Goal: Find specific page/section: Find specific page/section

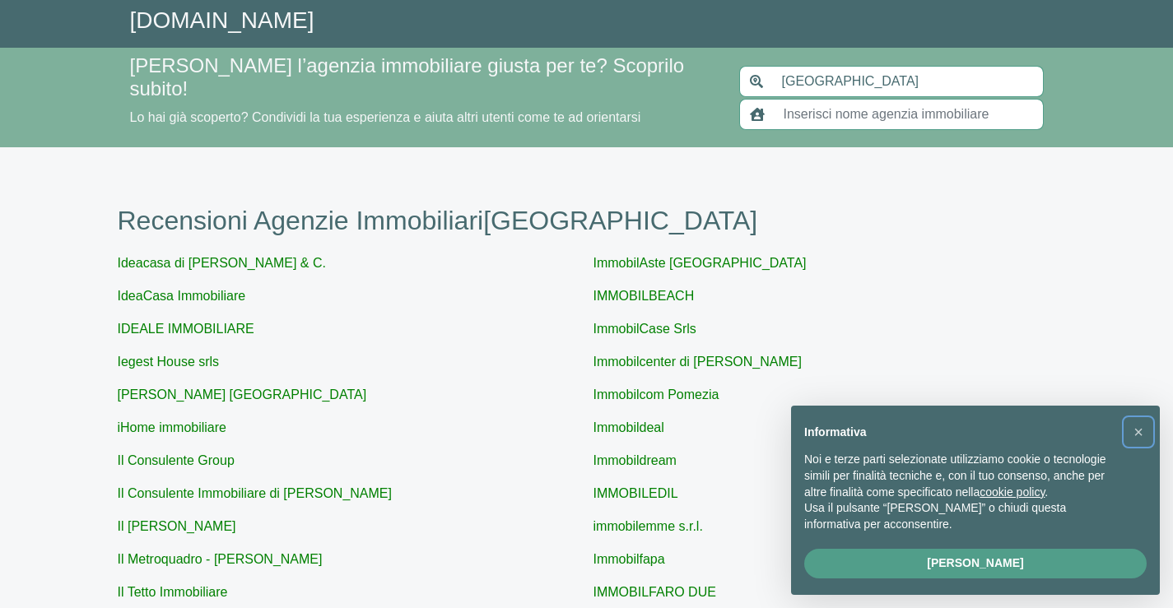
drag, startPoint x: 1135, startPoint y: 431, endPoint x: 1111, endPoint y: 428, distance: 24.0
click at [1132, 431] on button "×" at bounding box center [1138, 432] width 26 height 26
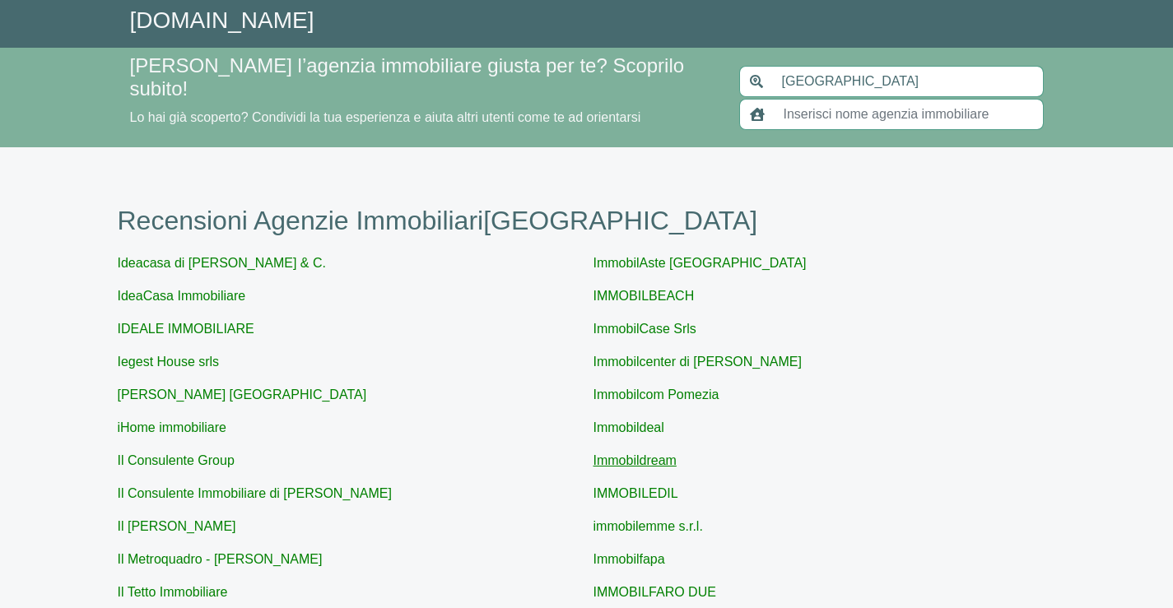
click at [663, 454] on link "Immobildream" at bounding box center [635, 461] width 83 height 14
type input "Immobildream"
